Goal: Information Seeking & Learning: Learn about a topic

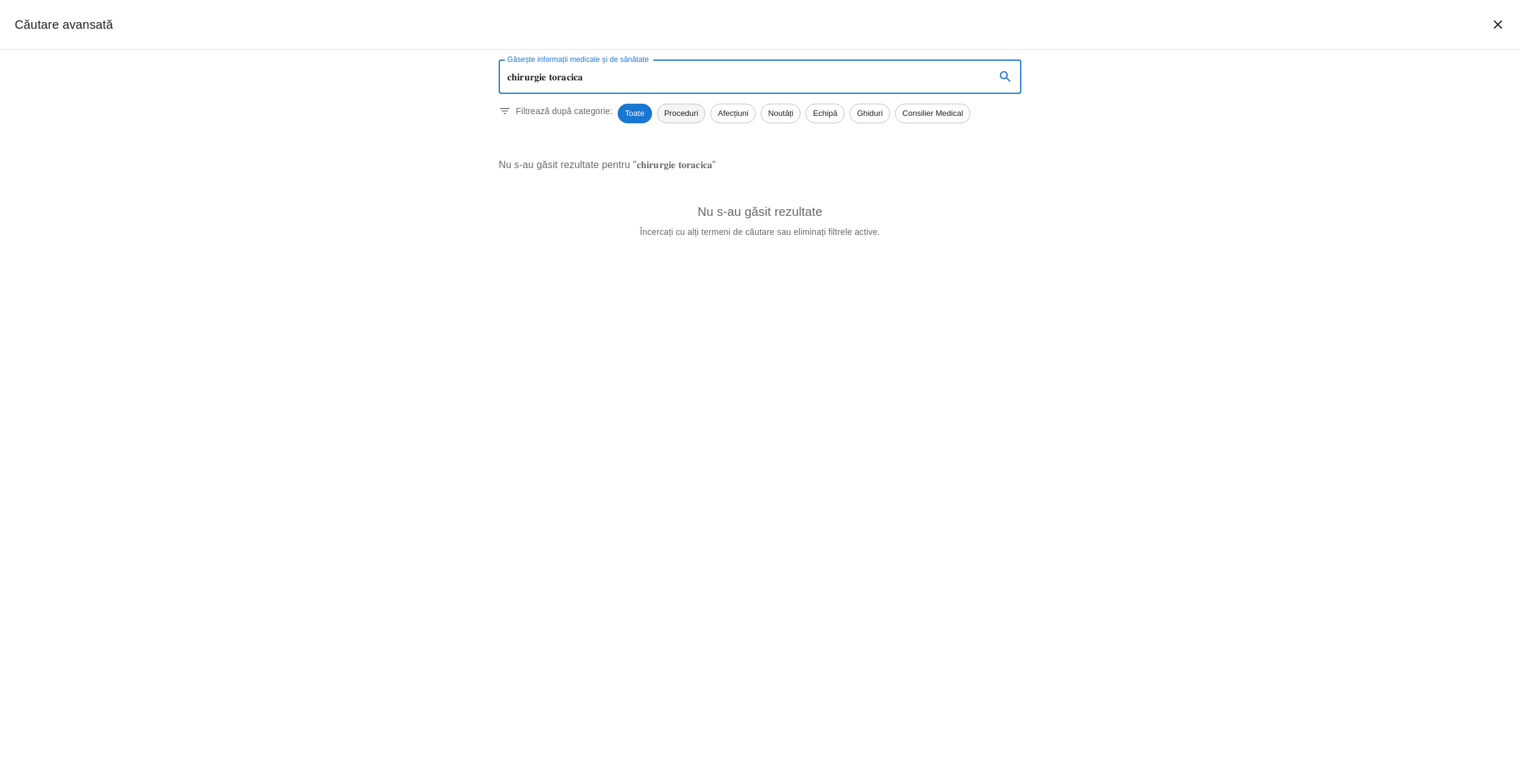
type input "𝐜𝐡𝐢𝐫𝐮𝐫𝐠𝐢𝐞 𝐭𝐨𝐫𝐚𝐜𝐢𝐜𝐚"
click at [686, 114] on span "Proceduri" at bounding box center [681, 113] width 47 height 12
click at [724, 115] on span "Afecțiuni" at bounding box center [733, 113] width 44 height 12
click at [614, 82] on input "𝐜𝐡𝐢𝐫𝐮𝐫𝐠𝐢𝐞 𝐭𝐨𝐫𝐚𝐜𝐢𝐜𝐚" at bounding box center [742, 76] width 487 height 34
click at [287, 117] on div "Găsește informații medicale și de sănătate 𝐜𝐡𝐢𝐫𝐮𝐫𝐠𝐢𝐞 𝐭𝐨𝐫𝐚𝐜𝐢𝐜𝐚 Găsește informați…" at bounding box center [760, 417] width 1520 height 734
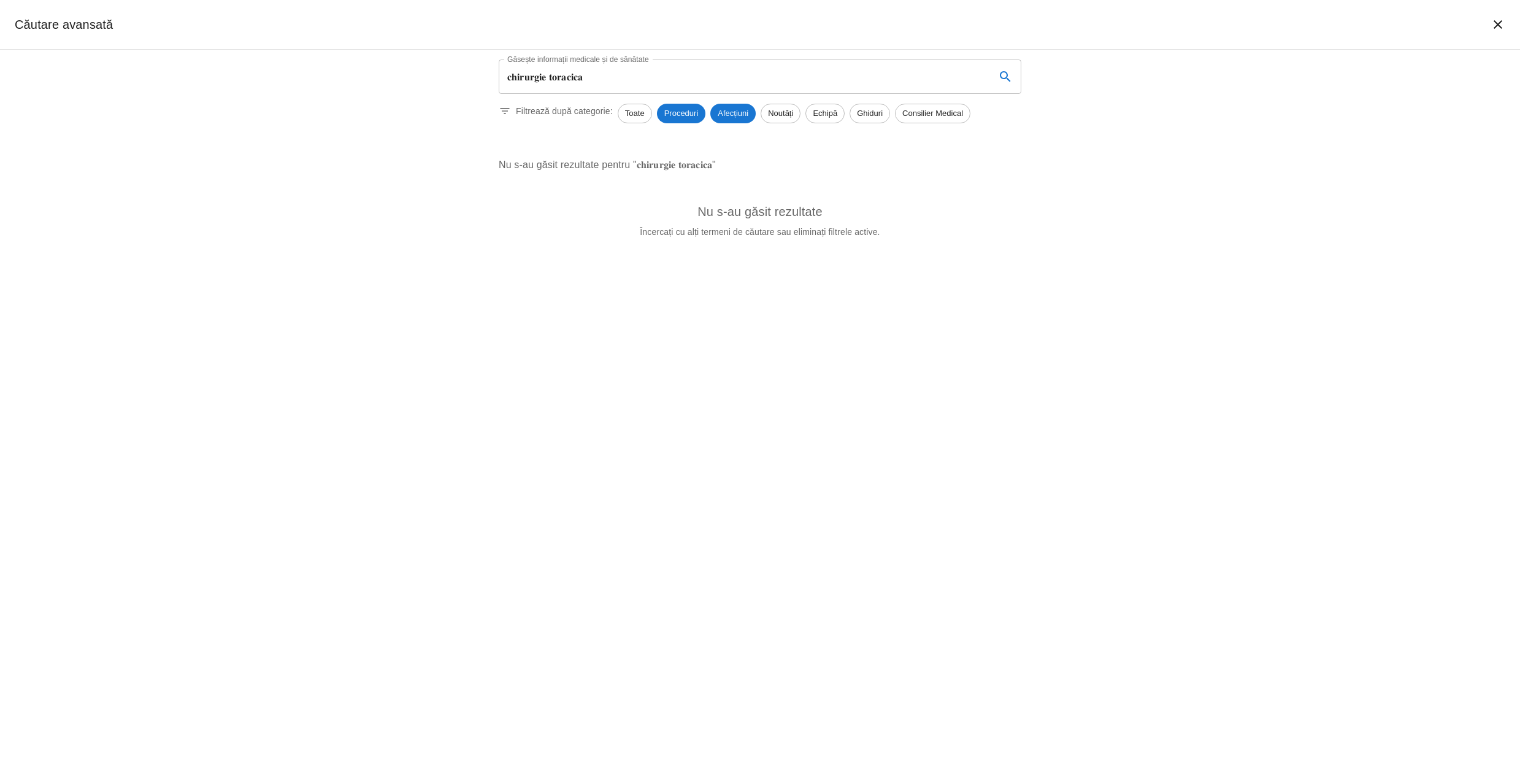
click at [1497, 26] on icon "închide căutarea" at bounding box center [1498, 24] width 8 height 8
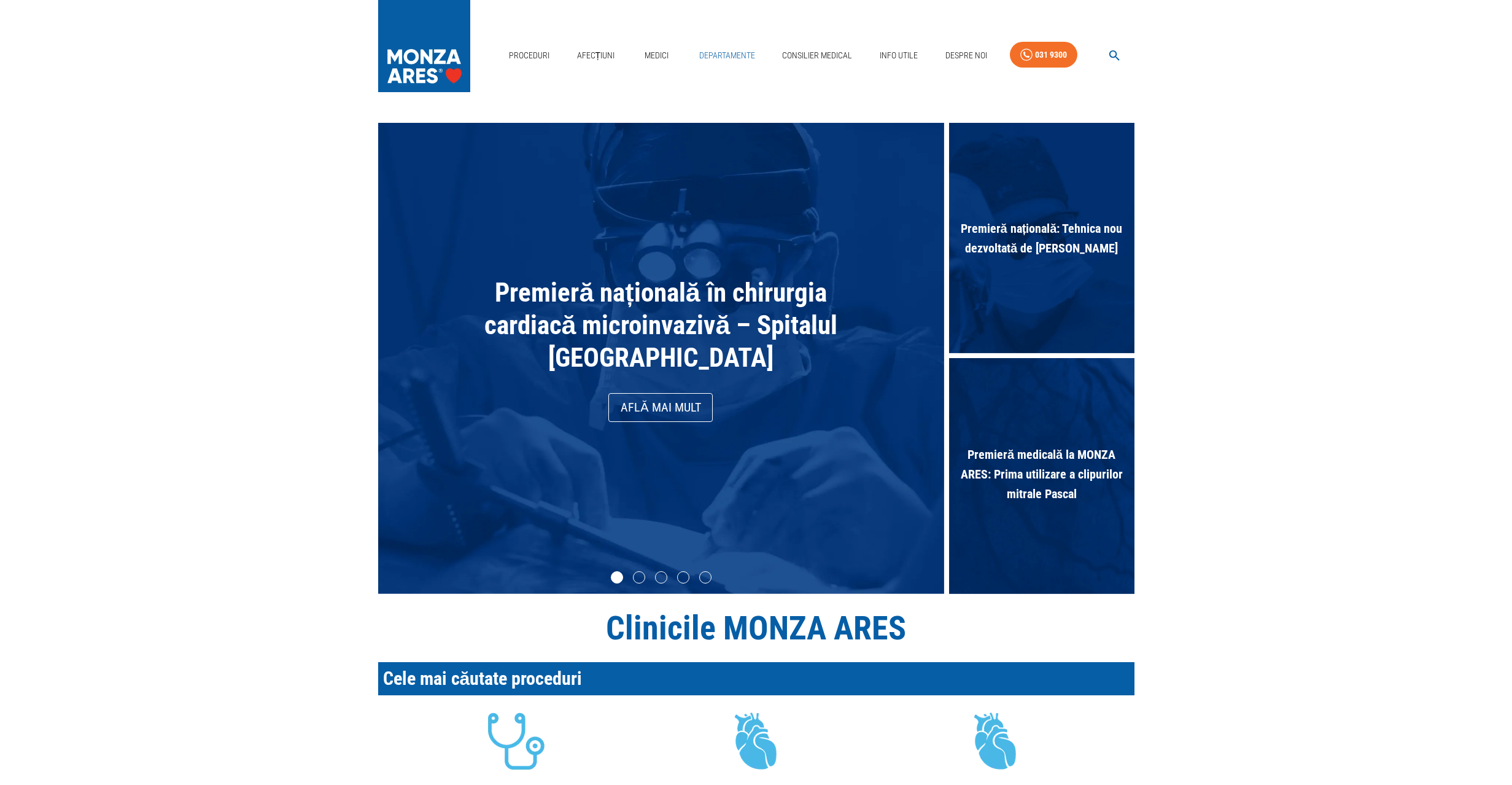
click at [722, 52] on link "Departamente" at bounding box center [726, 56] width 66 height 25
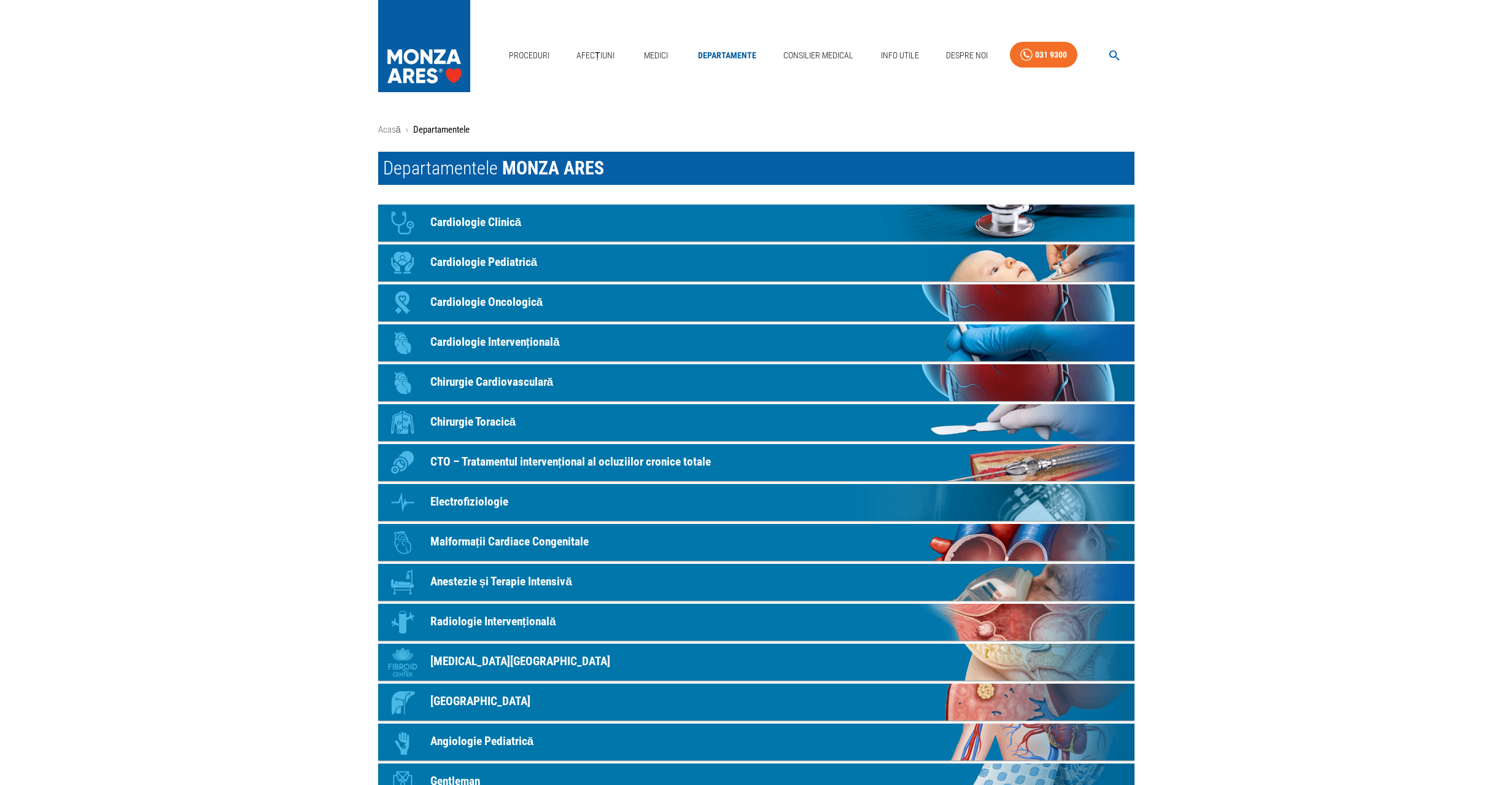
click at [1109, 57] on icon "button" at bounding box center [1114, 55] width 14 height 14
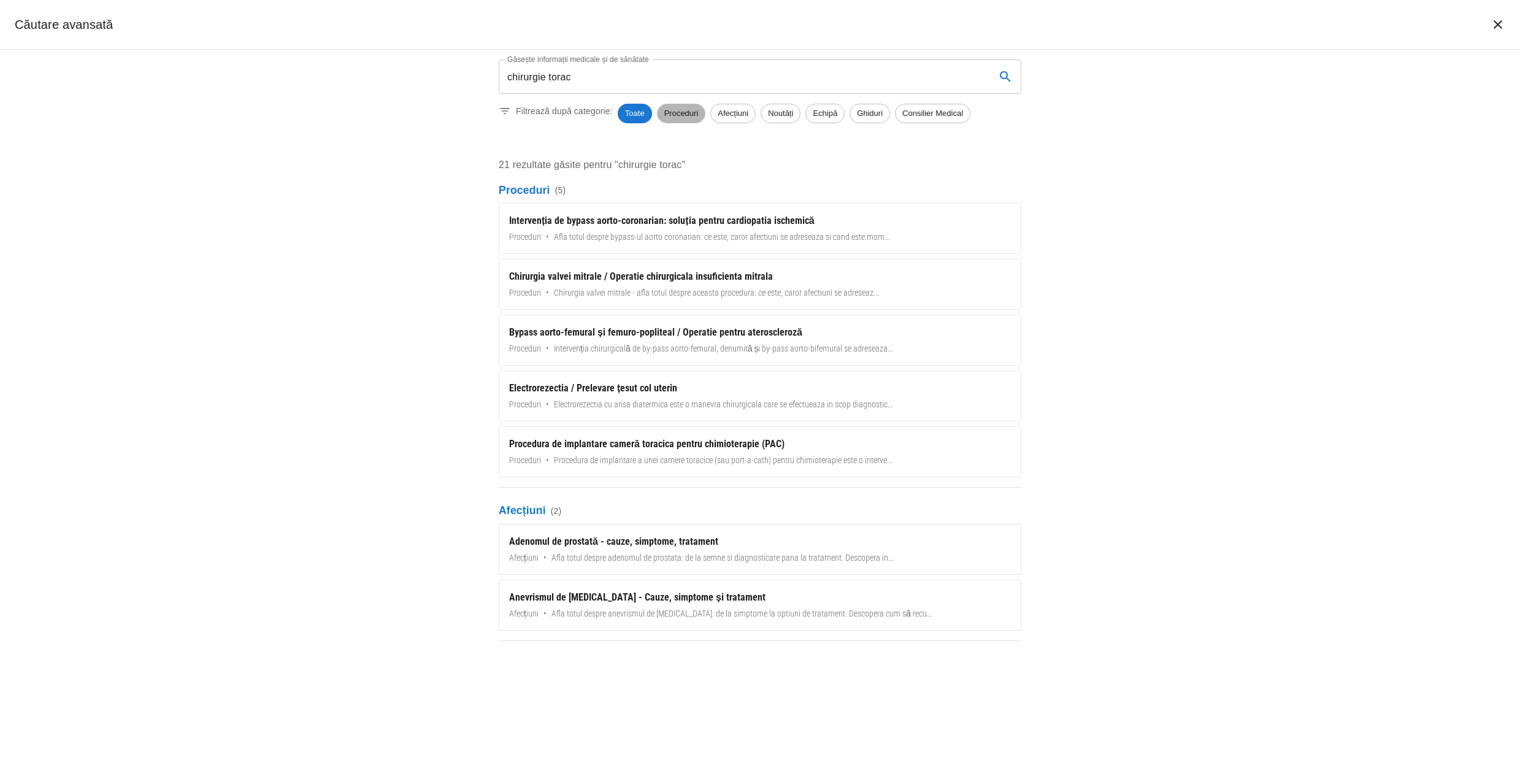
click at [676, 113] on span "Proceduri" at bounding box center [681, 113] width 47 height 12
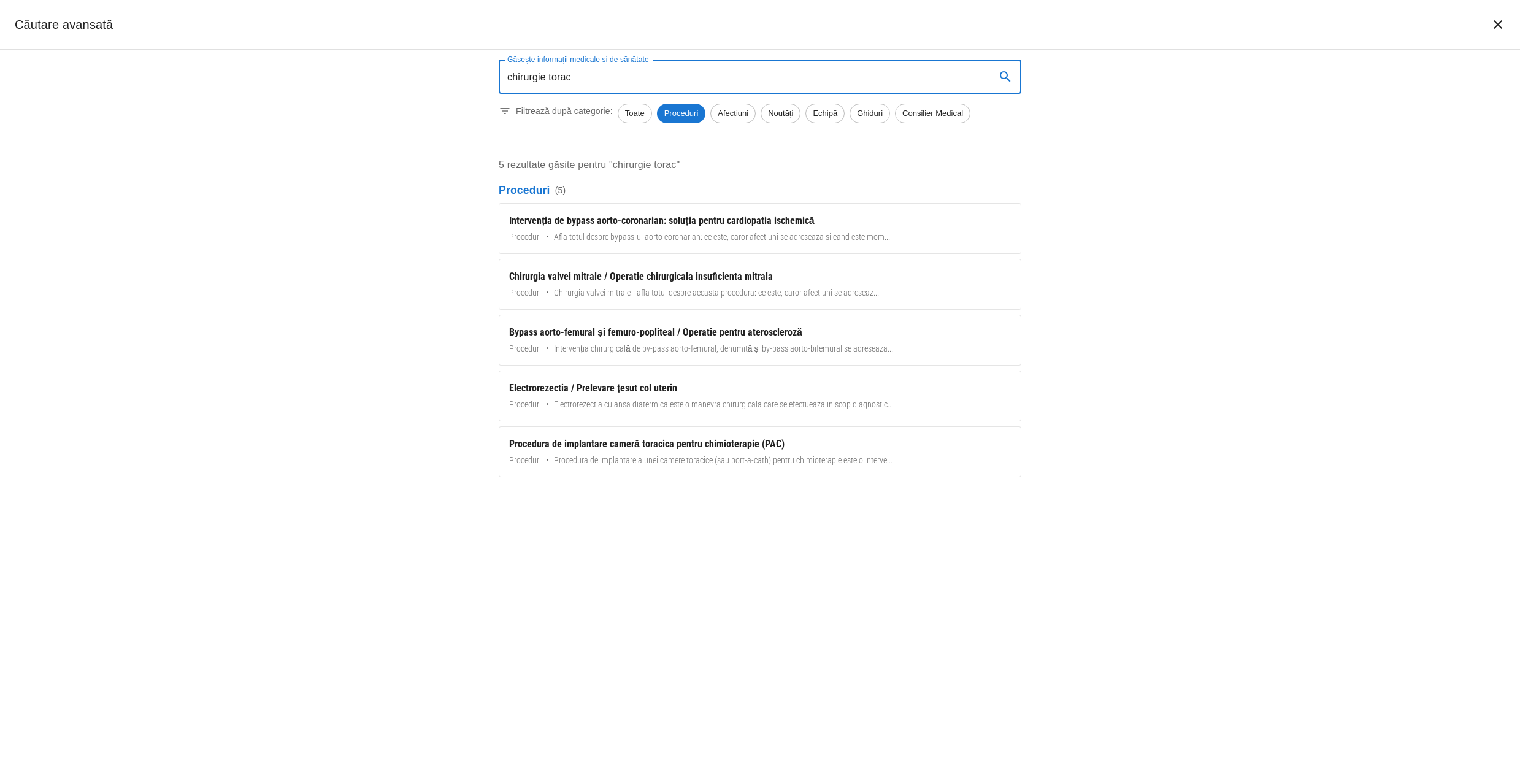
click at [604, 77] on input "chirurgie torac" at bounding box center [742, 76] width 487 height 34
type input "chirurgie toracica"
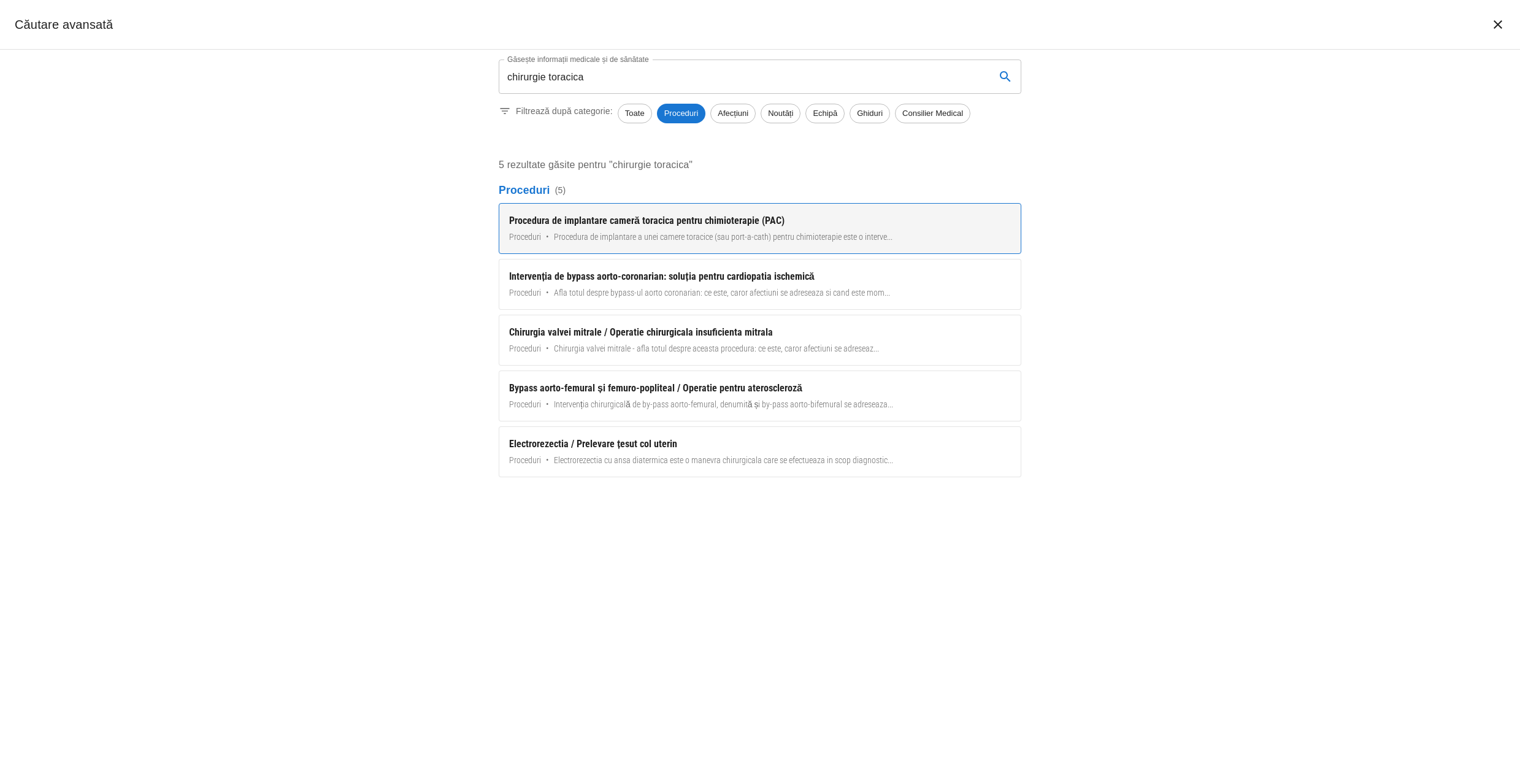
click at [635, 221] on div "Procedura de implantare cameră toracica pentru chimioterapie (PAC)" at bounding box center [760, 221] width 502 height 15
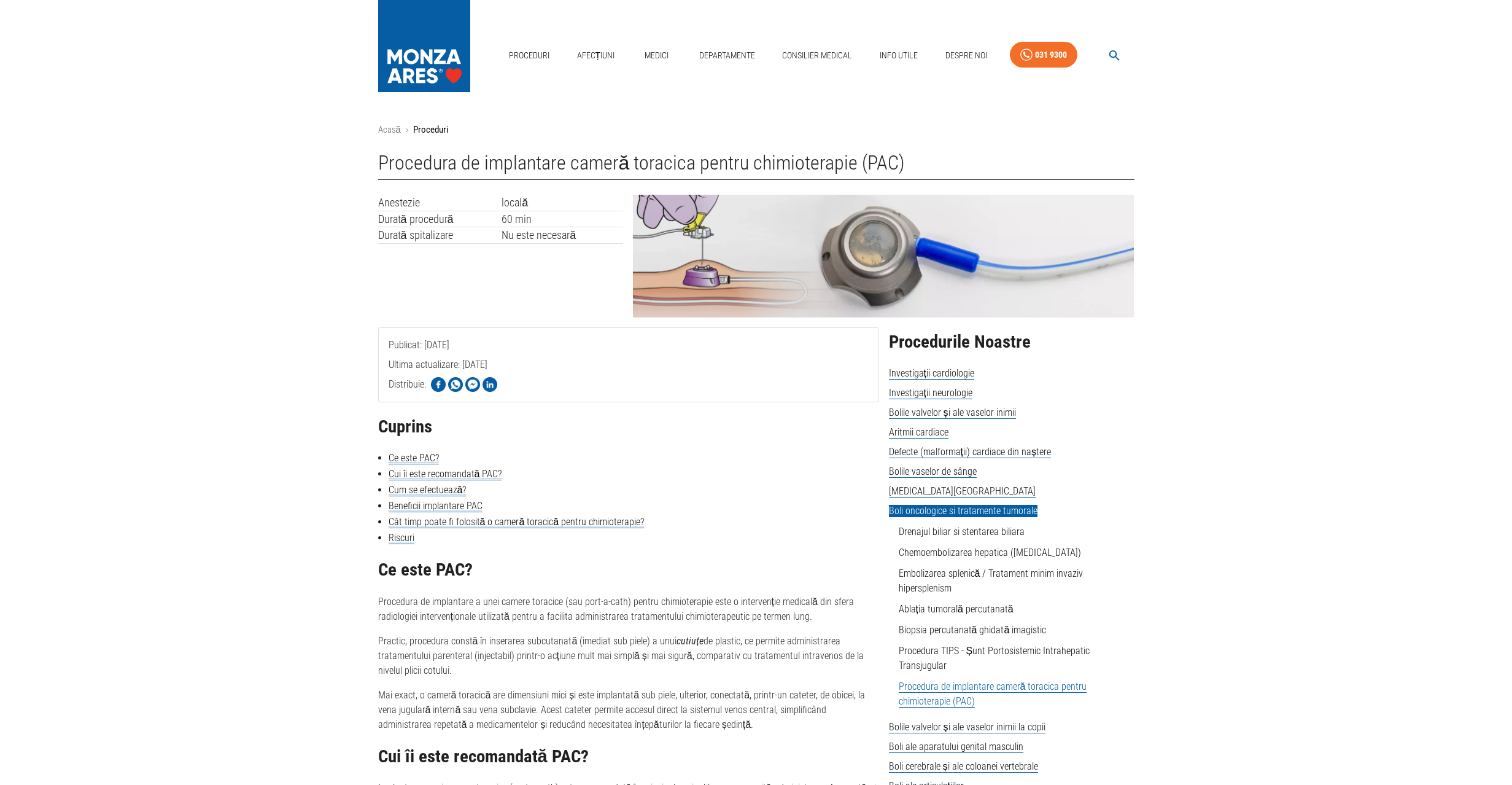
click at [736, 57] on link "Departamente" at bounding box center [726, 56] width 66 height 25
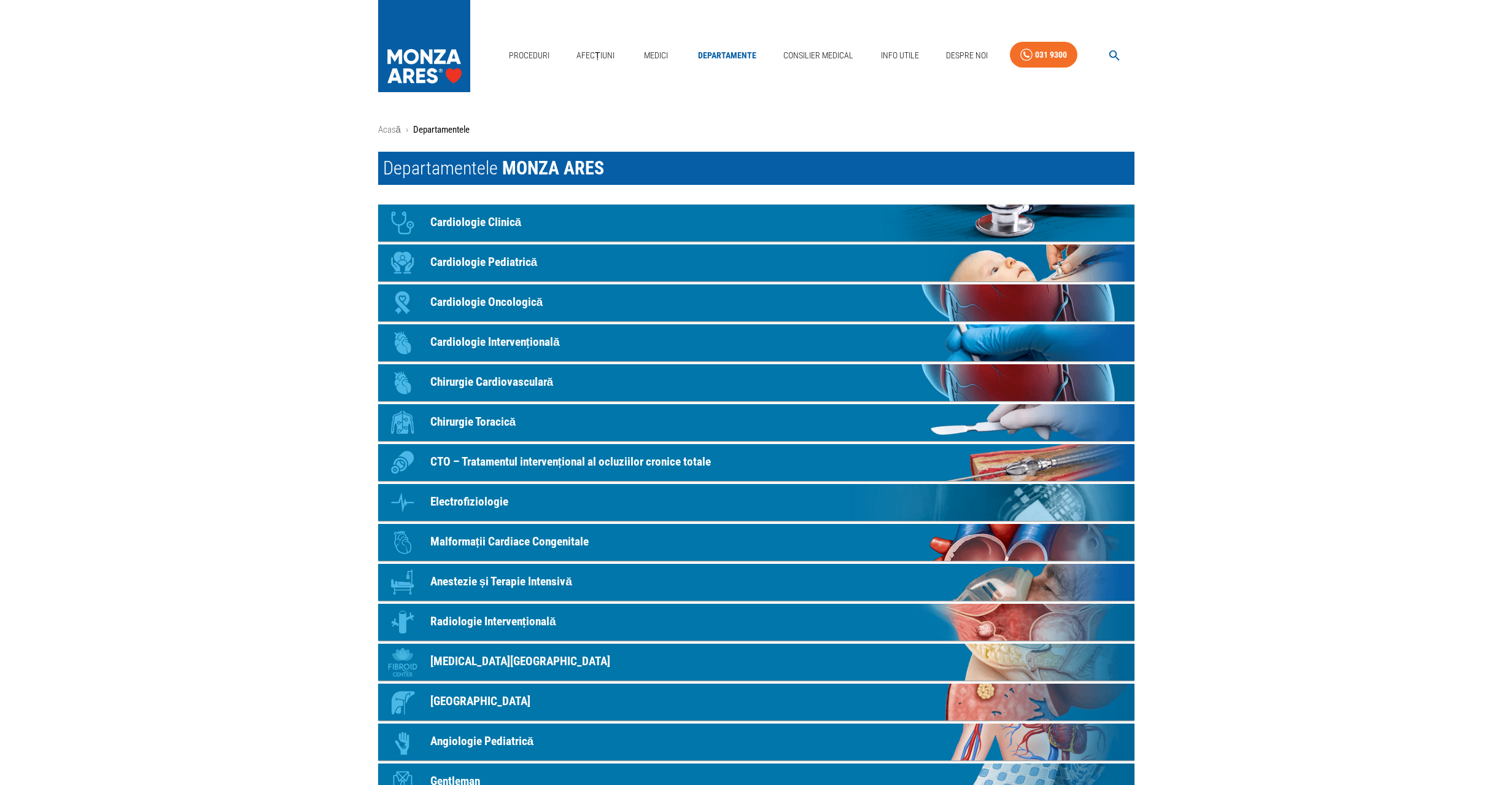
click at [498, 423] on p "Chirurgie Toracică" at bounding box center [473, 422] width 86 height 18
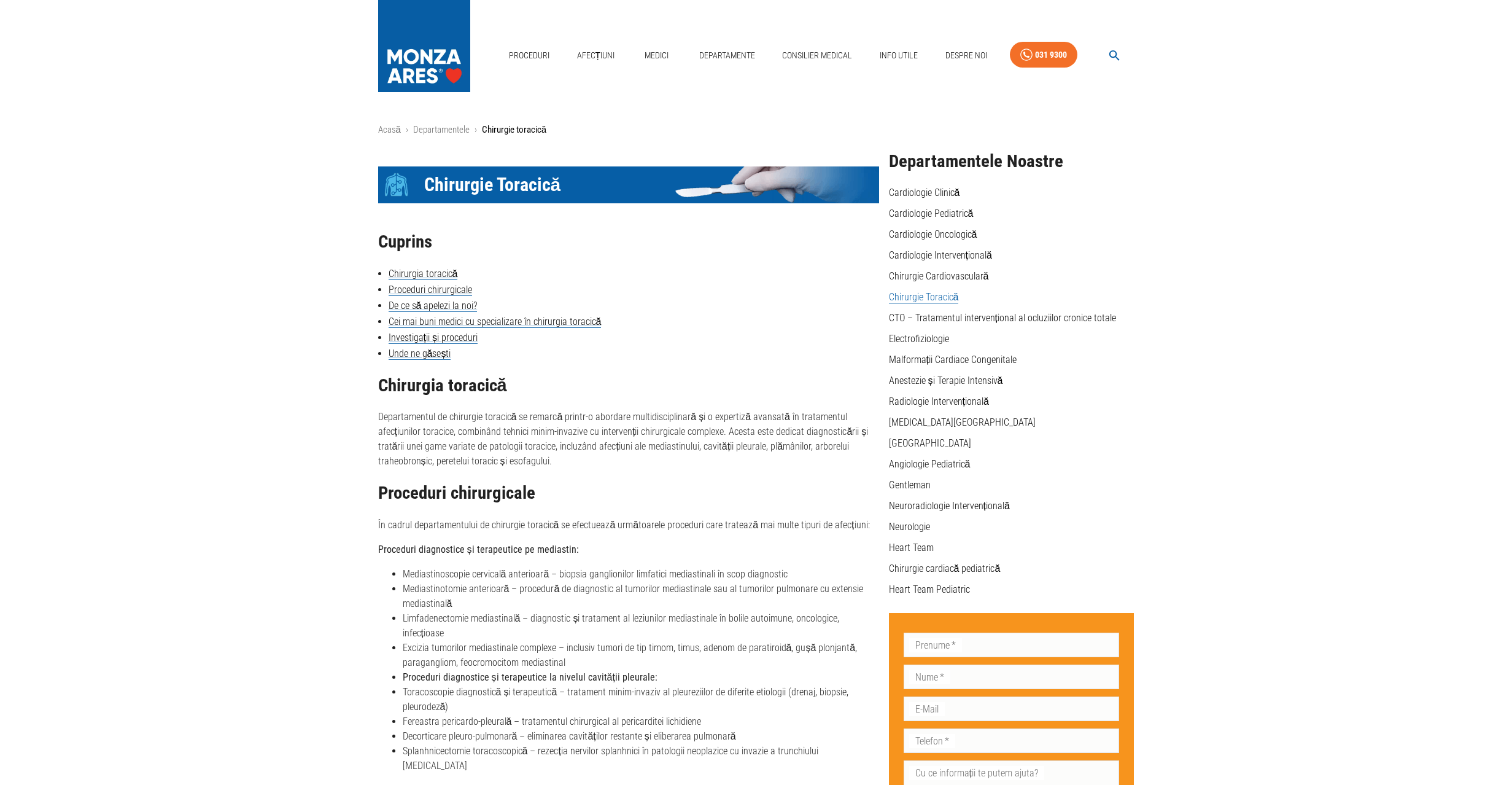
click at [1051, 56] on div "031 9300" at bounding box center [1050, 55] width 32 height 15
